Goal: Transaction & Acquisition: Purchase product/service

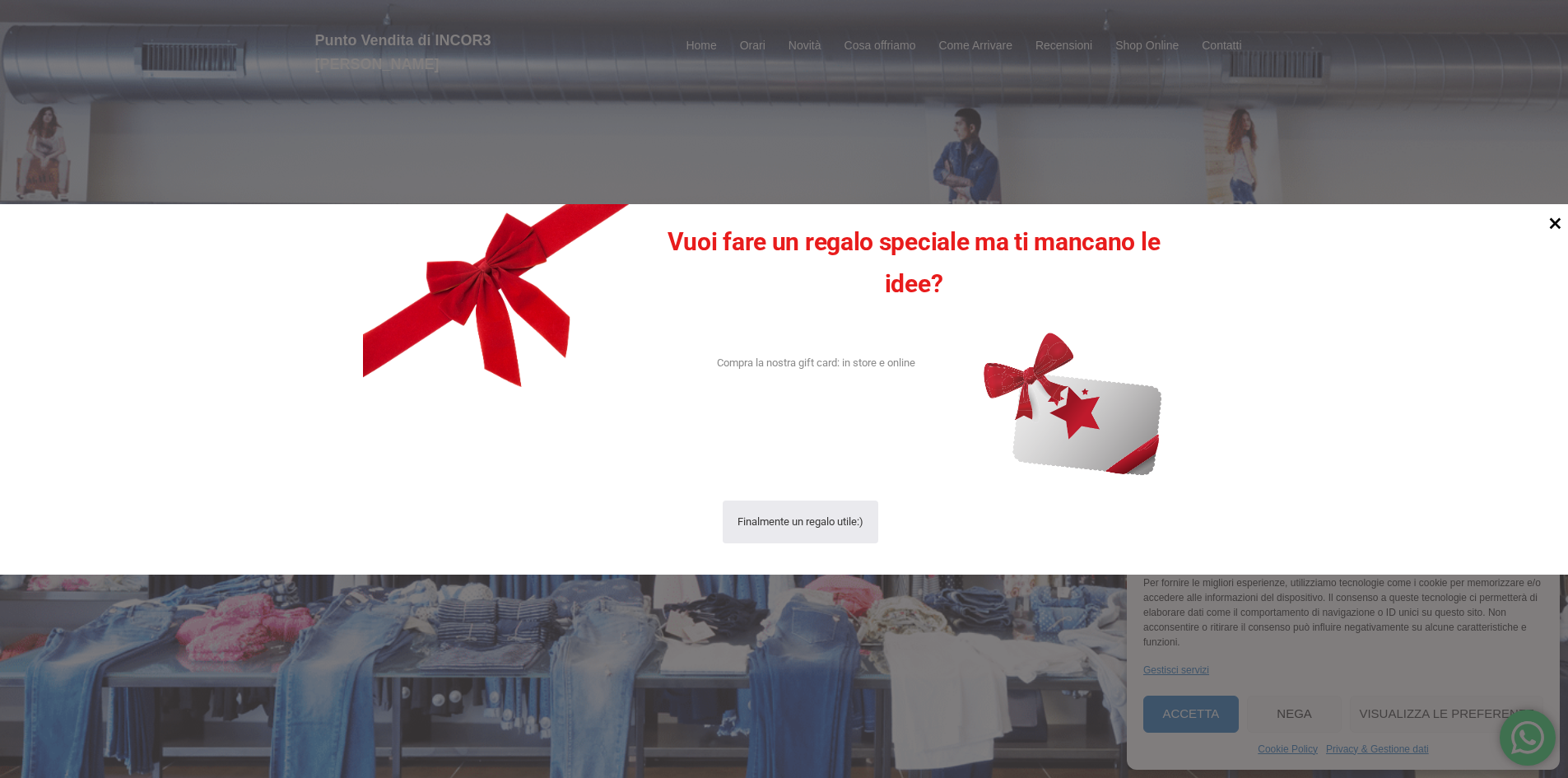
click at [1554, 224] on icon at bounding box center [1555, 222] width 11 height 11
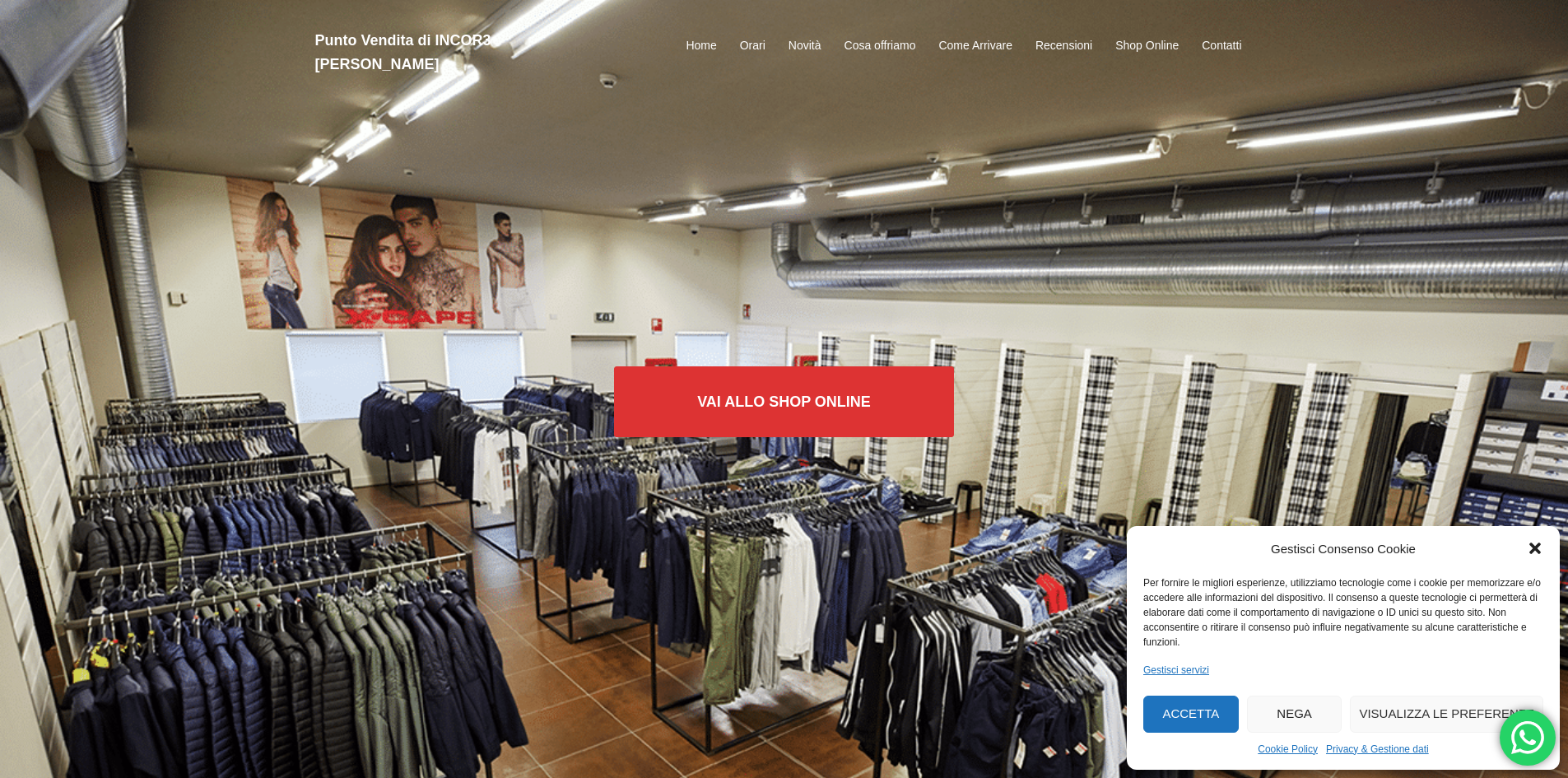
drag, startPoint x: 1020, startPoint y: 463, endPoint x: 780, endPoint y: 460, distance: 240.0
click at [780, 460] on div "Vai allo SHOP ONLINE" at bounding box center [784, 389] width 1568 height 214
drag, startPoint x: 607, startPoint y: 541, endPoint x: 615, endPoint y: 477, distance: 64.5
click at [600, 518] on div "Vai allo SHOP ONLINE" at bounding box center [784, 389] width 1568 height 778
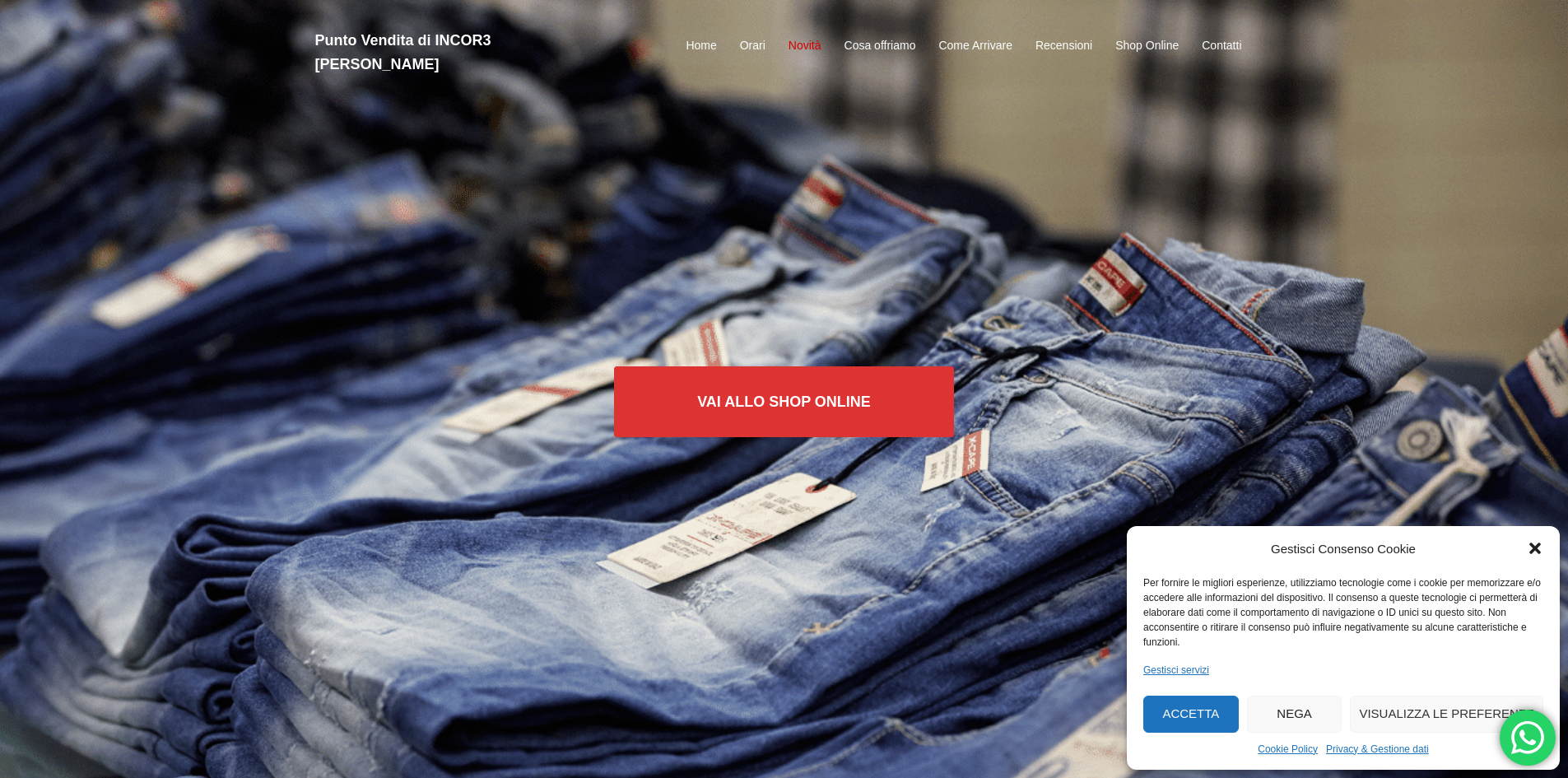
click at [808, 36] on link "Novità" at bounding box center [805, 45] width 33 height 20
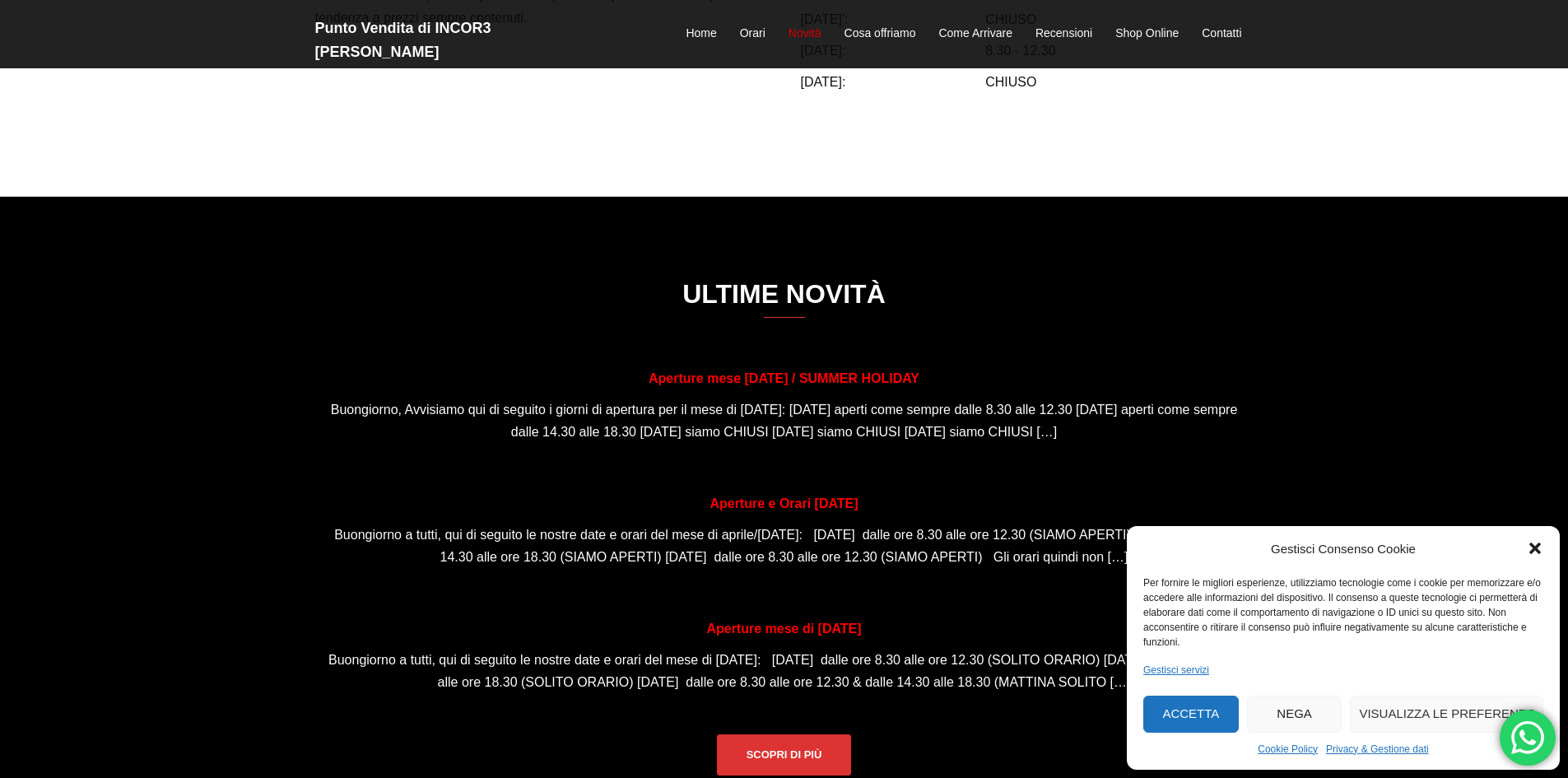
scroll to position [1201, 0]
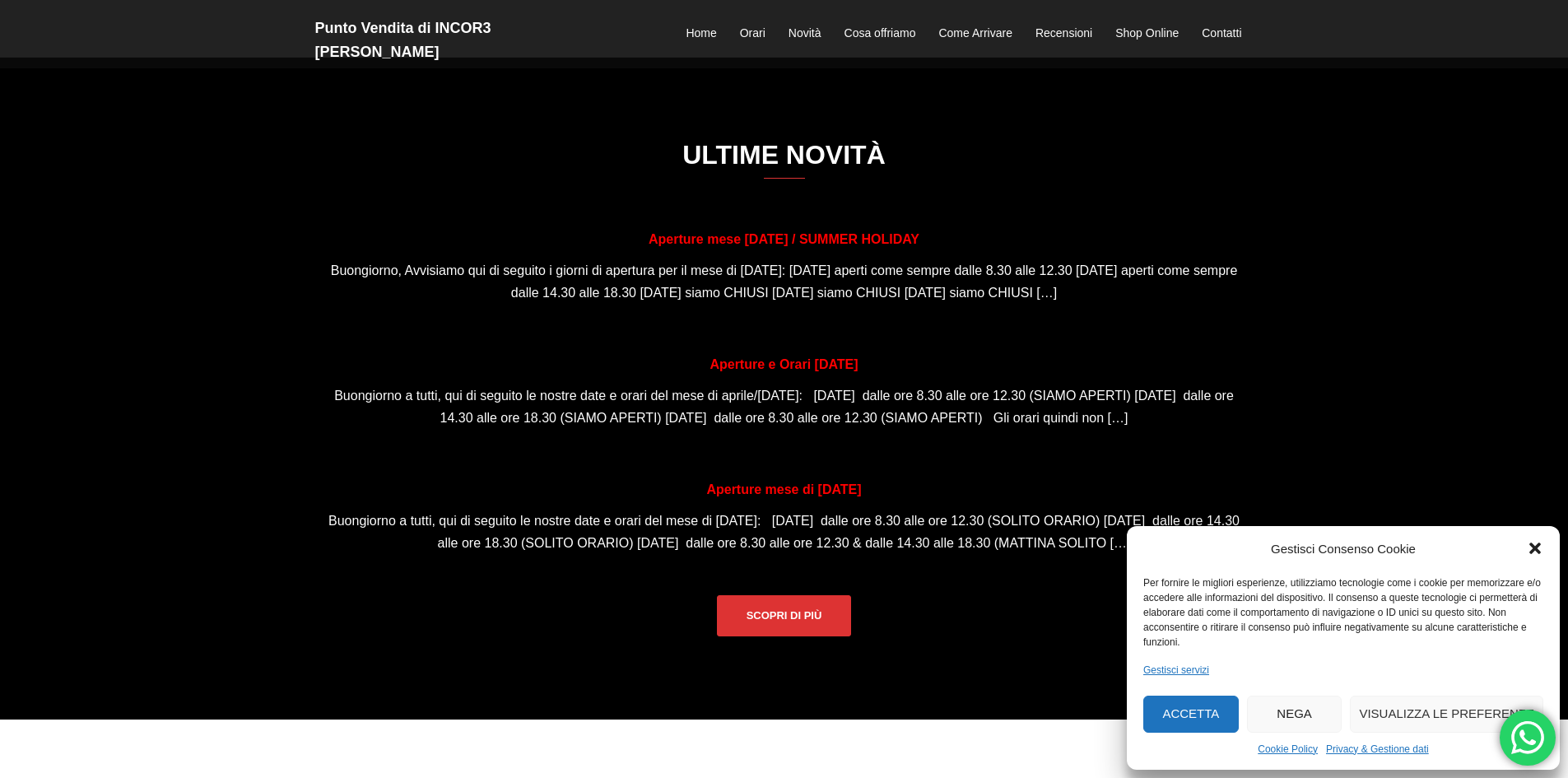
click at [1532, 549] on icon "Chiudi la finestra di dialogo" at bounding box center [1535, 547] width 16 height 16
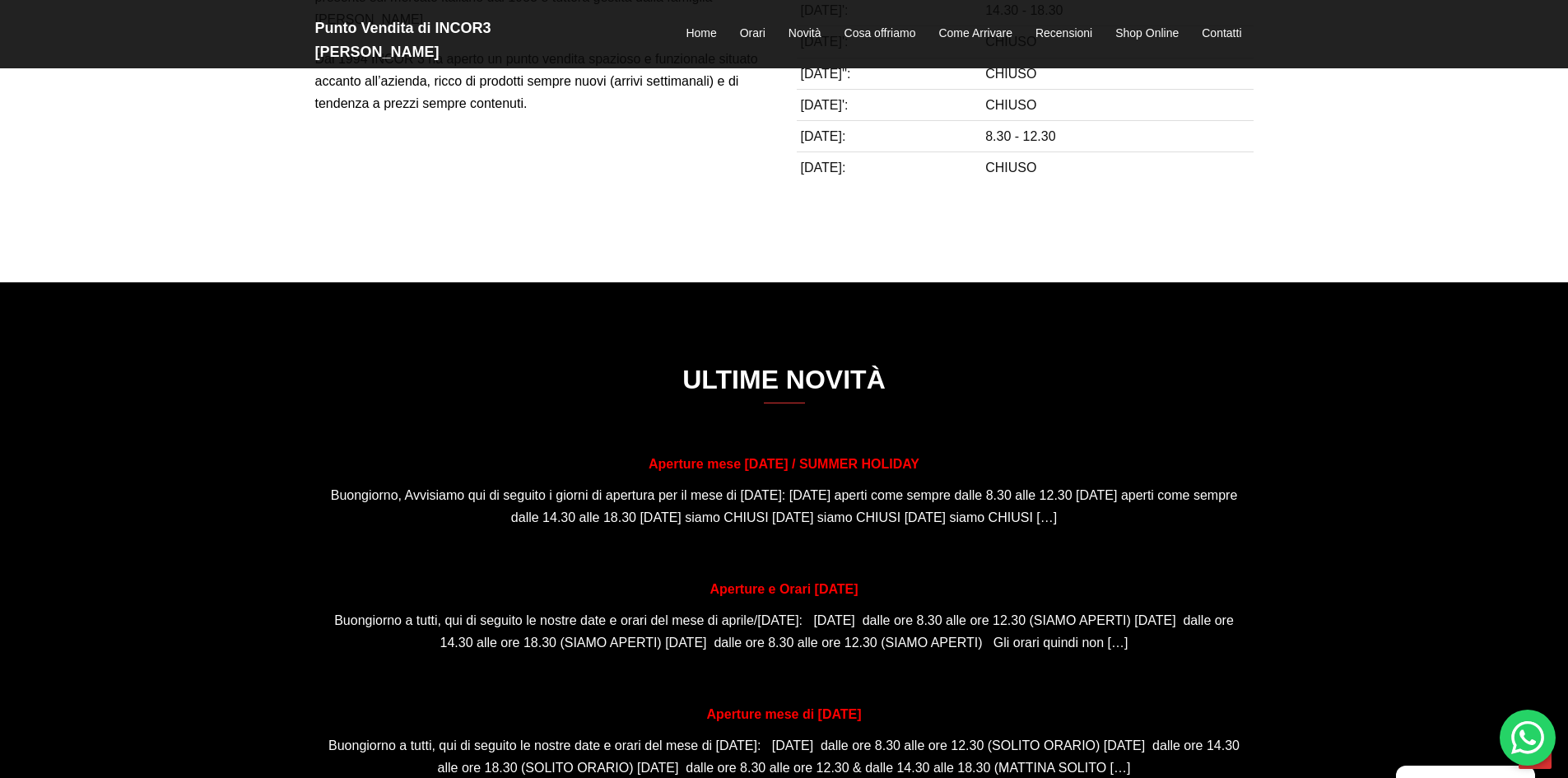
scroll to position [954, 0]
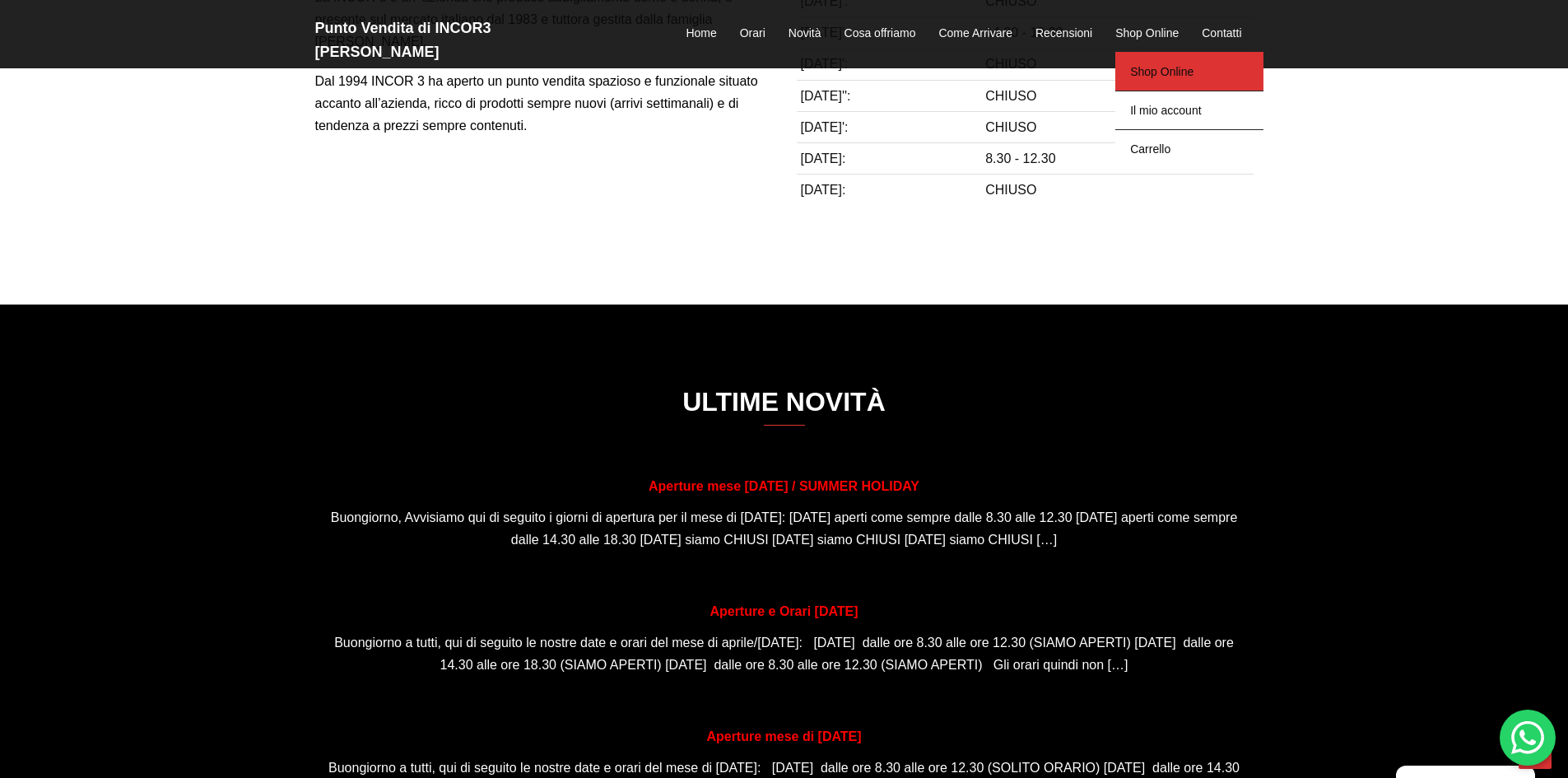
click at [1153, 61] on link "Shop Online" at bounding box center [1189, 70] width 148 height 39
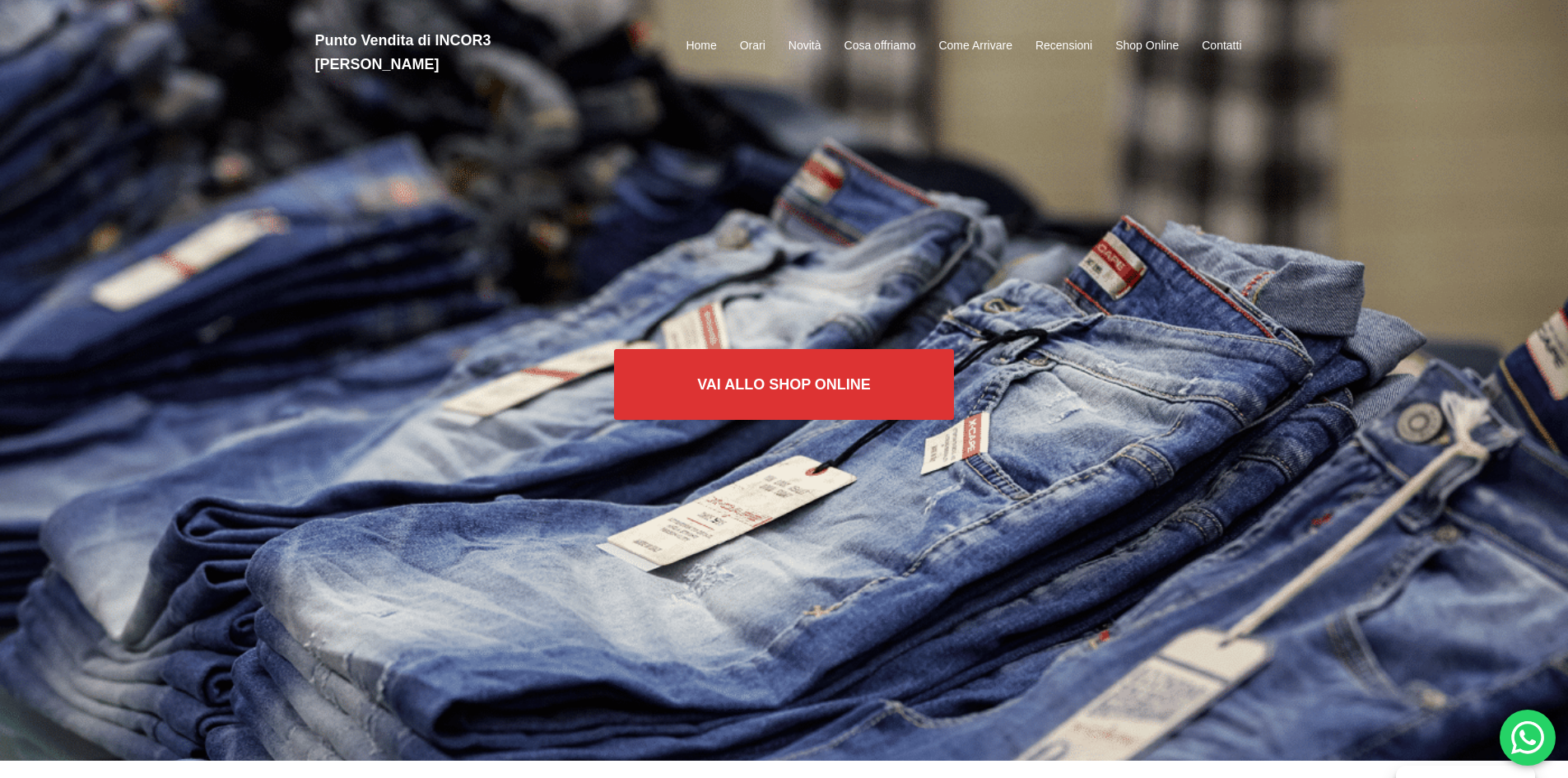
scroll to position [0, 0]
